Goal: Information Seeking & Learning: Learn about a topic

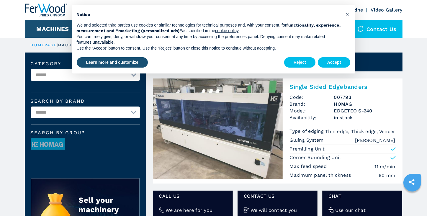
click at [246, 122] on img at bounding box center [218, 128] width 130 height 100
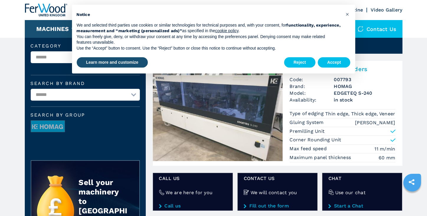
scroll to position [18, 0]
click at [334, 61] on button "Accept" at bounding box center [334, 62] width 33 height 11
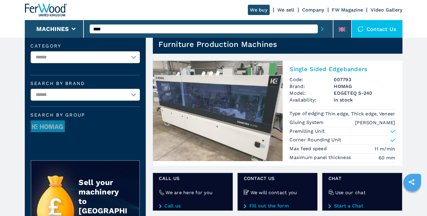
scroll to position [27, 0]
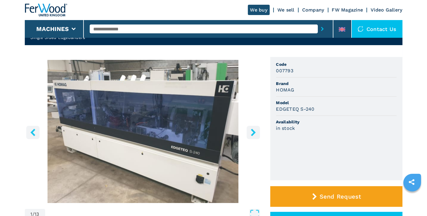
scroll to position [50, 0]
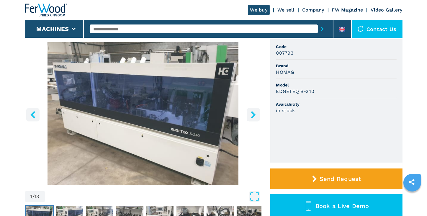
click at [255, 111] on icon "right-button" at bounding box center [252, 114] width 7 height 7
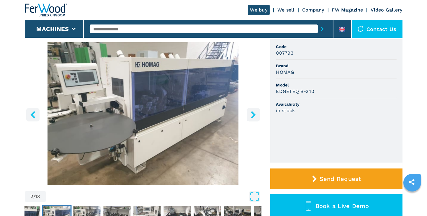
click at [252, 114] on icon "right-button" at bounding box center [252, 114] width 7 height 7
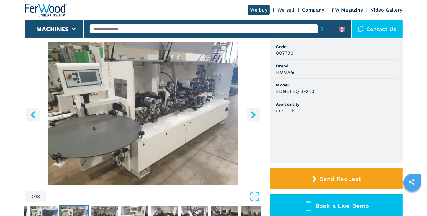
click at [252, 114] on icon "right-button" at bounding box center [252, 114] width 7 height 7
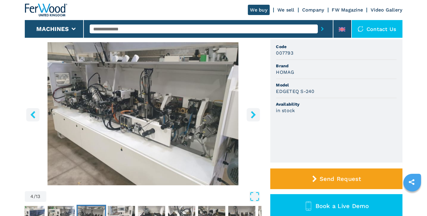
click at [252, 114] on icon "right-button" at bounding box center [252, 114] width 7 height 7
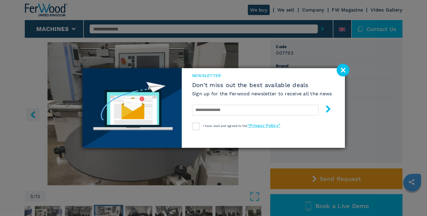
click at [340, 67] on image at bounding box center [342, 70] width 13 height 13
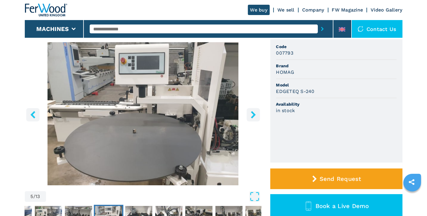
click at [256, 115] on icon "right-button" at bounding box center [252, 114] width 7 height 7
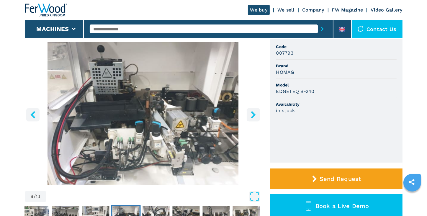
click at [254, 116] on icon "right-button" at bounding box center [253, 114] width 5 height 7
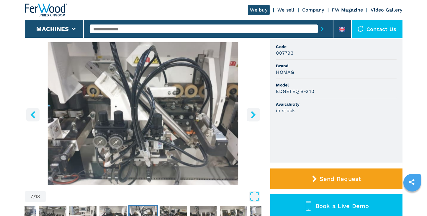
click at [254, 116] on icon "right-button" at bounding box center [253, 114] width 5 height 7
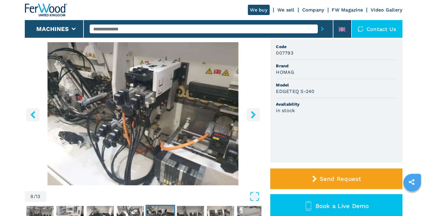
click at [254, 116] on icon "right-button" at bounding box center [253, 114] width 5 height 7
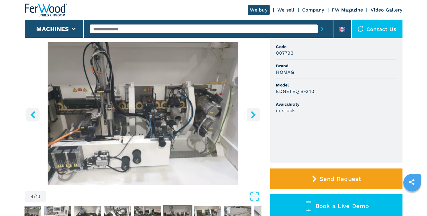
click at [254, 116] on icon "right-button" at bounding box center [253, 114] width 5 height 7
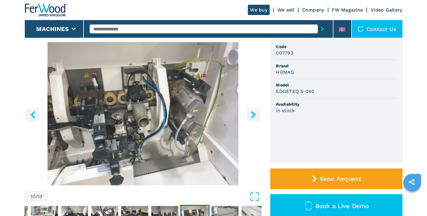
click at [252, 113] on icon "right-button" at bounding box center [252, 114] width 7 height 7
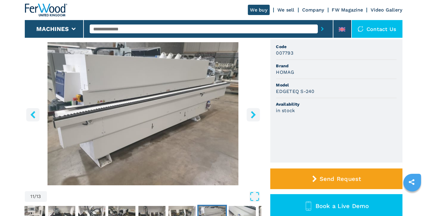
click at [252, 113] on icon "right-button" at bounding box center [252, 114] width 7 height 7
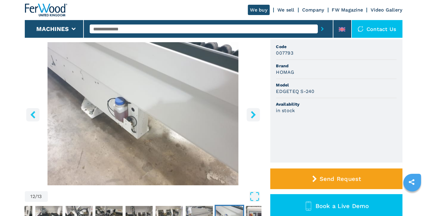
click at [250, 114] on icon "right-button" at bounding box center [252, 114] width 7 height 7
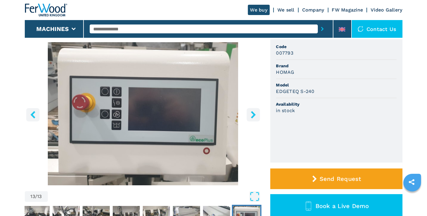
click at [250, 114] on icon "right-button" at bounding box center [252, 114] width 7 height 7
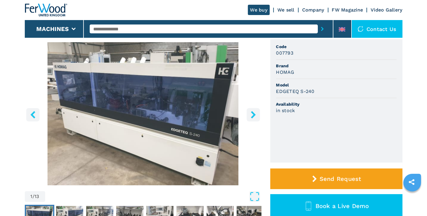
click at [254, 114] on icon "right-button" at bounding box center [253, 114] width 5 height 7
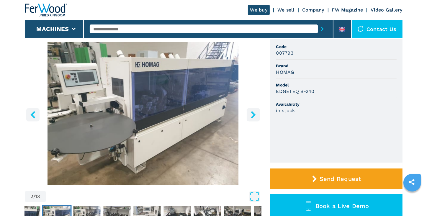
click at [253, 116] on icon "right-button" at bounding box center [253, 114] width 5 height 7
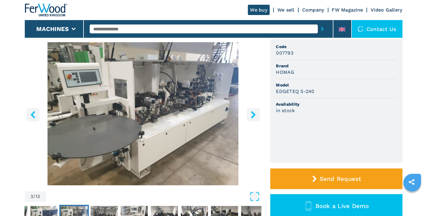
click at [253, 116] on icon "right-button" at bounding box center [253, 114] width 5 height 7
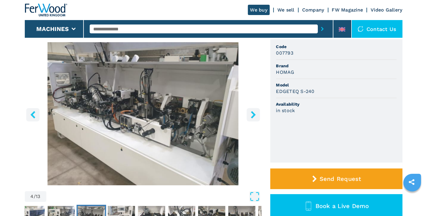
click at [253, 116] on icon "right-button" at bounding box center [253, 114] width 5 height 7
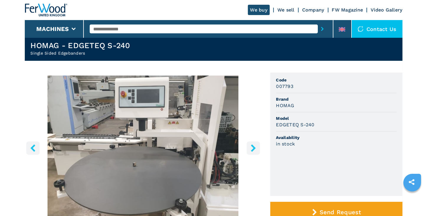
scroll to position [0, 0]
